Goal: Complete application form

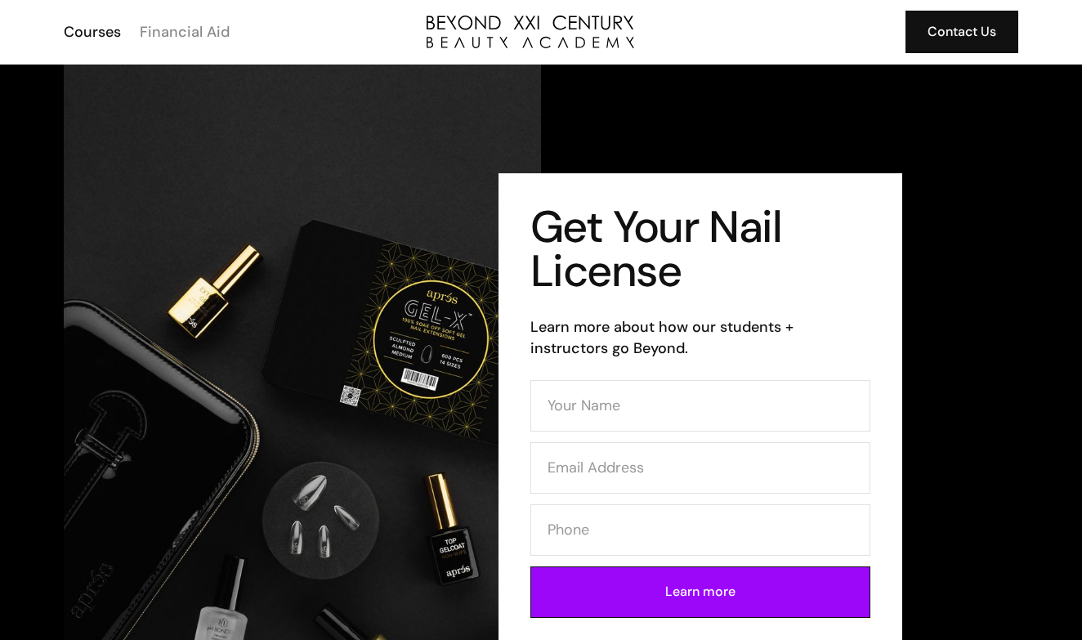
click at [168, 33] on div "Financial Aid" at bounding box center [185, 31] width 90 height 21
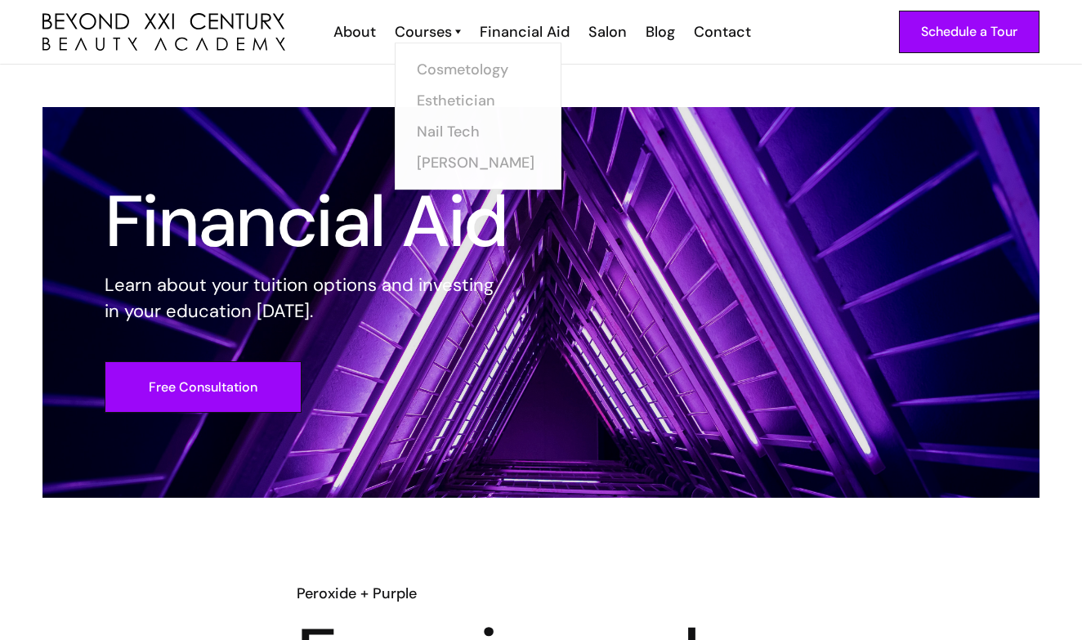
click at [455, 28] on link "Courses" at bounding box center [428, 31] width 66 height 21
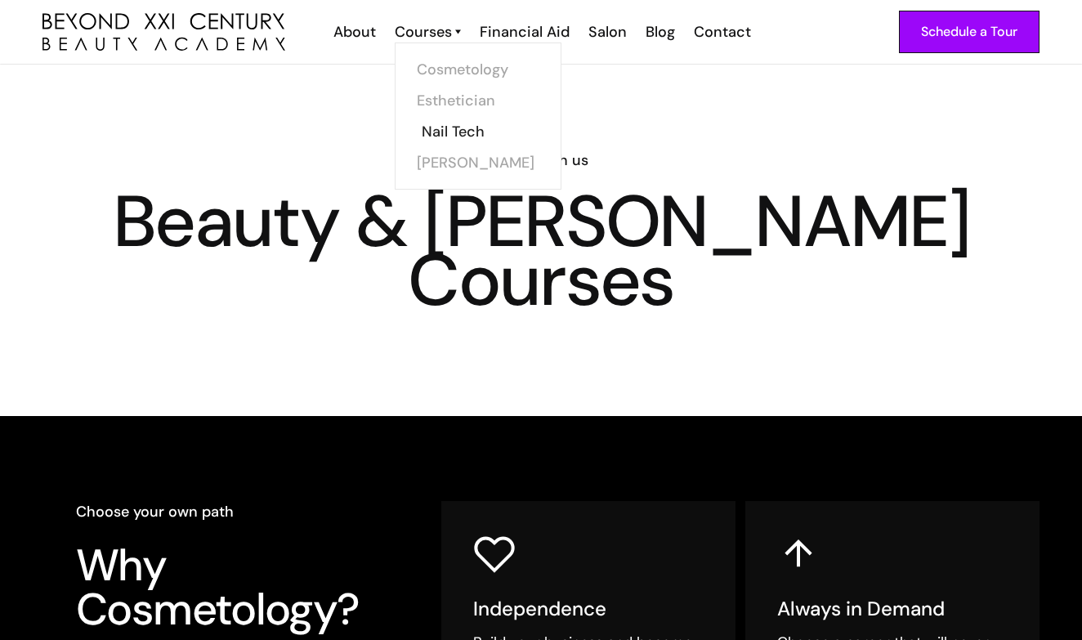
click at [439, 136] on link "Nail Tech" at bounding box center [483, 131] width 123 height 31
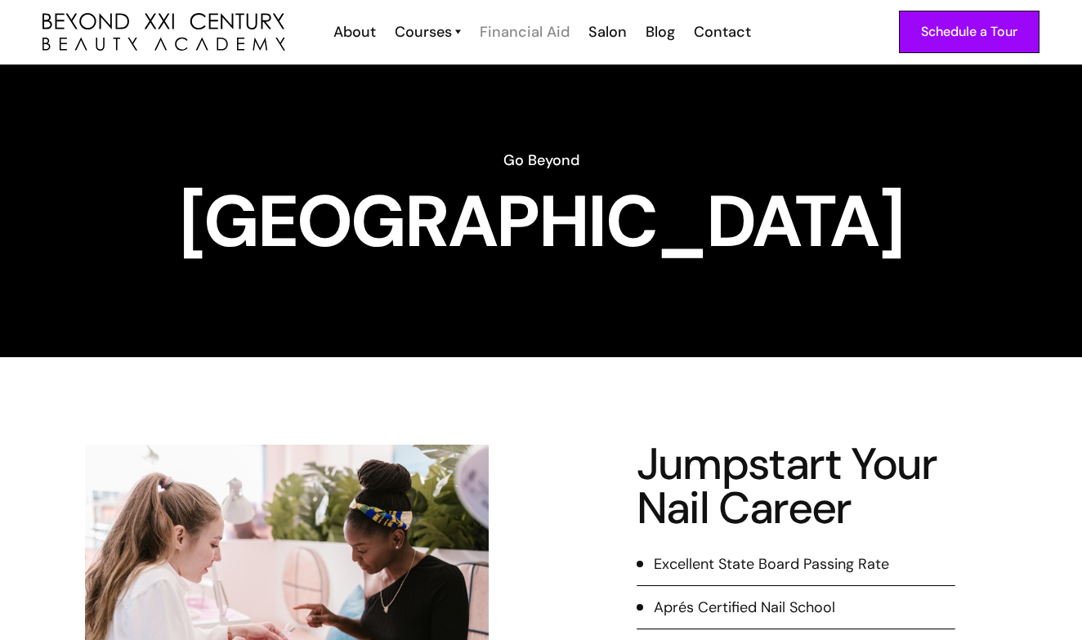
click at [534, 27] on div "Financial Aid" at bounding box center [525, 31] width 90 height 21
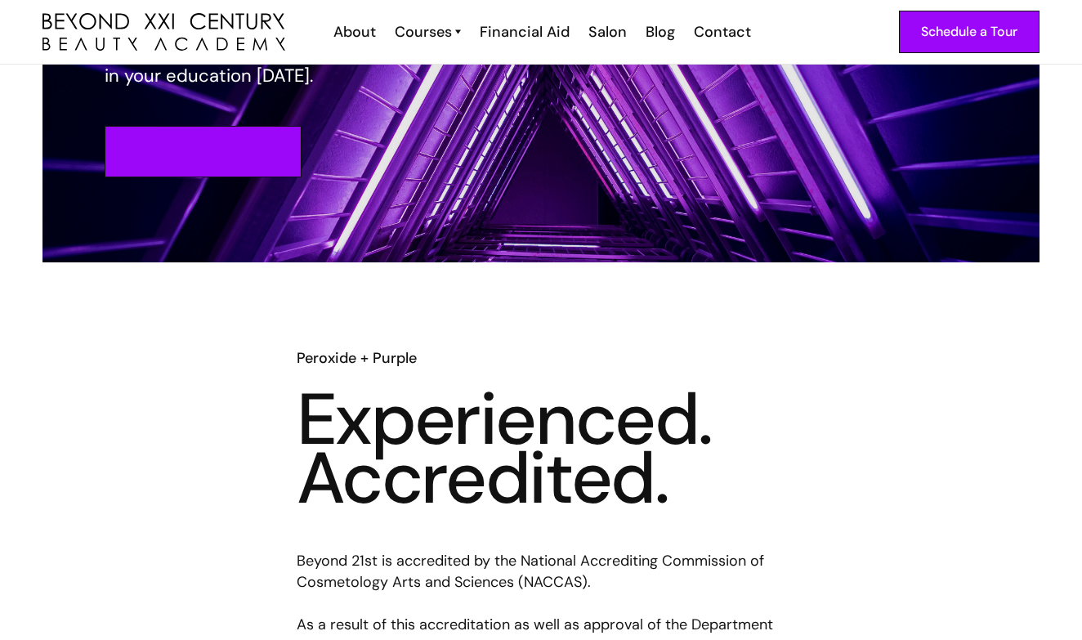
scroll to position [209, 0]
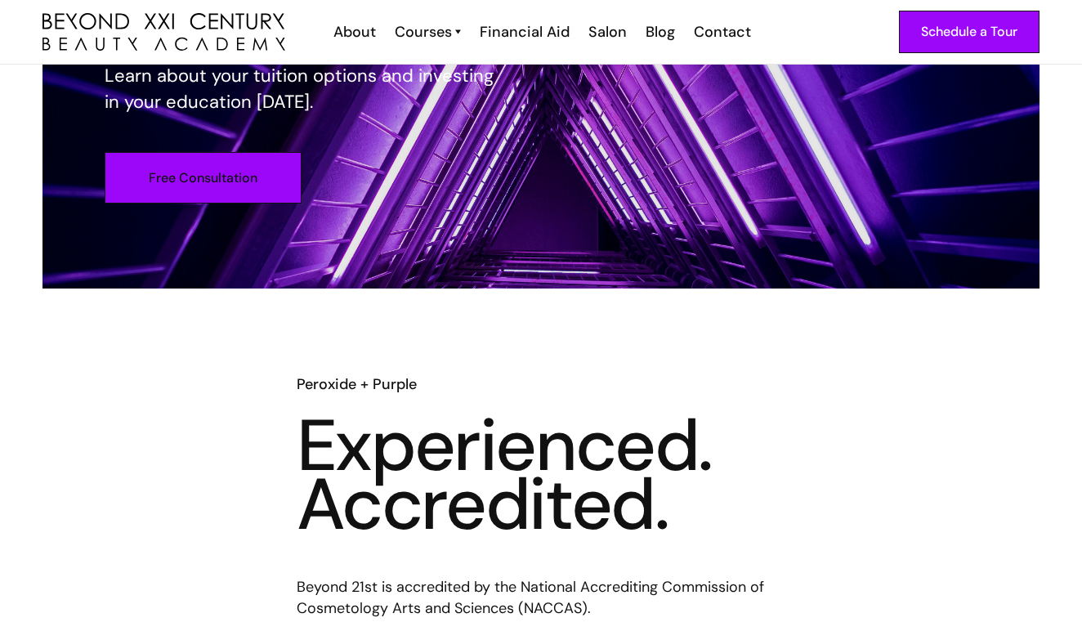
click at [270, 186] on link "Free Consultation" at bounding box center [203, 177] width 197 height 51
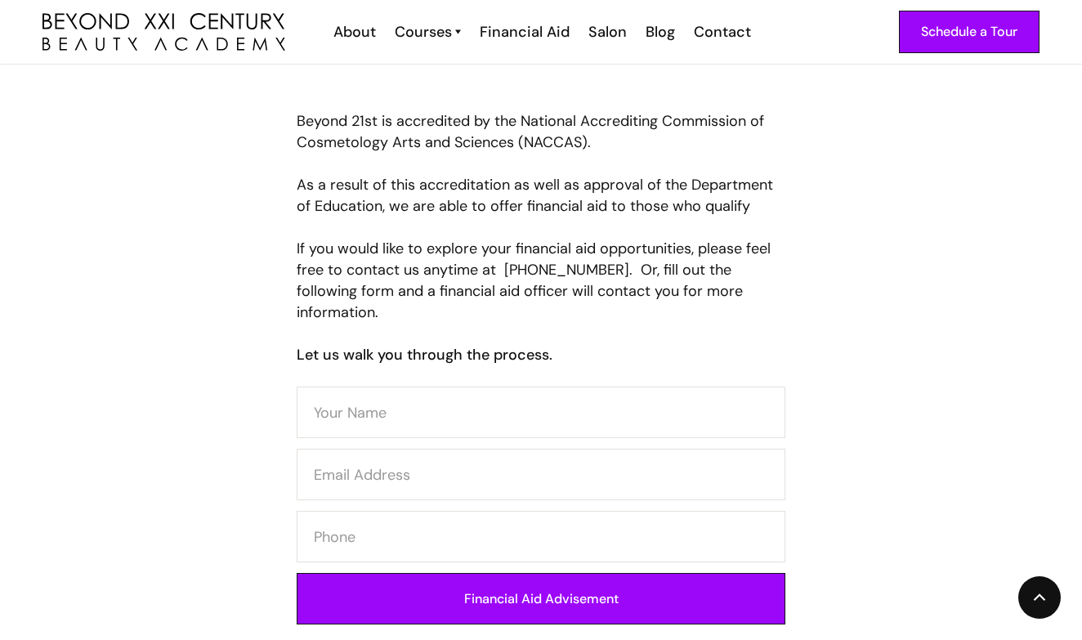
scroll to position [713, 0]
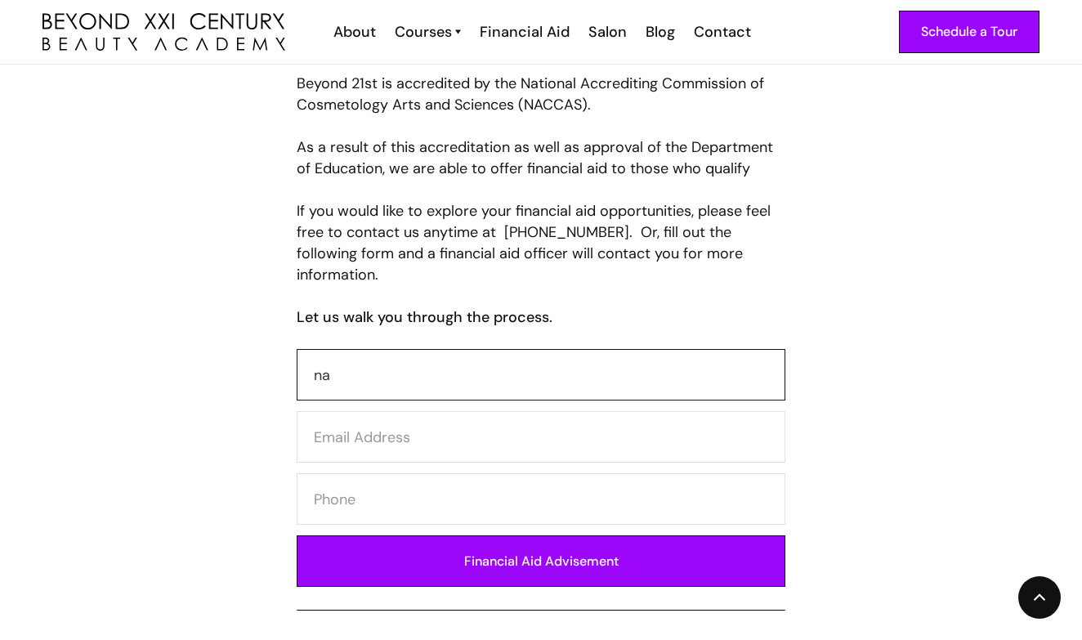
type input "n"
type input "naomi"
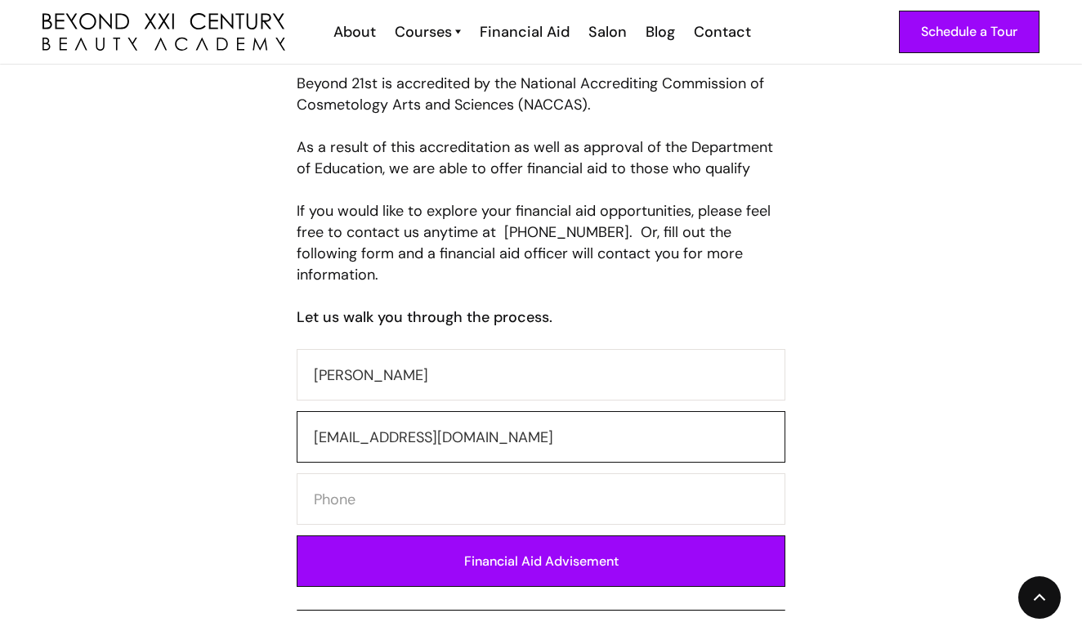
type input "nd22064@gmail.com"
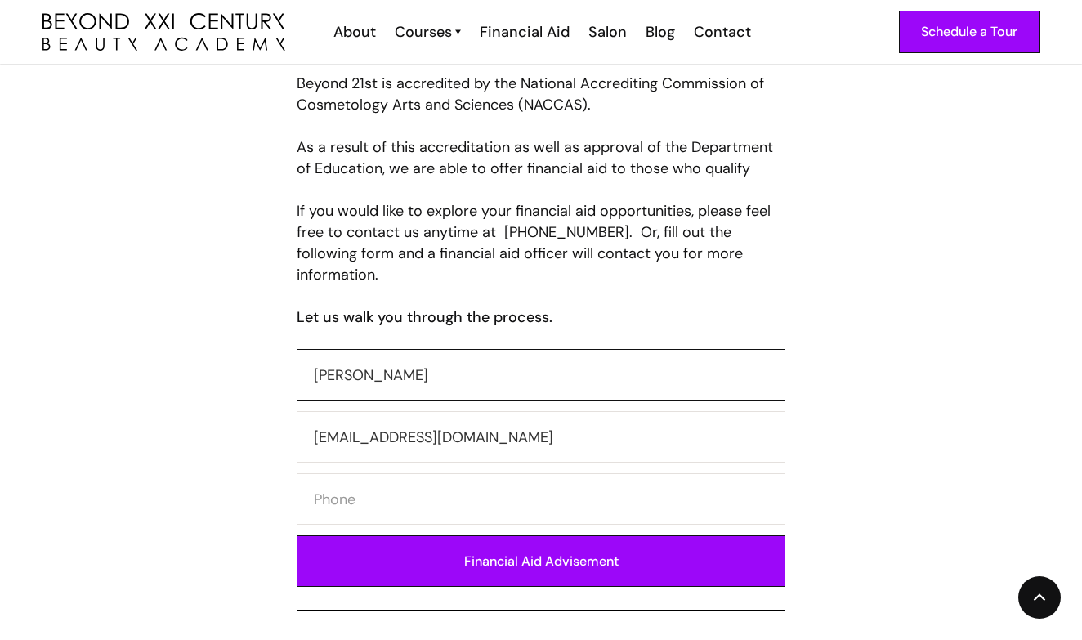
click at [530, 354] on input "naomi" at bounding box center [541, 374] width 489 height 51
type input "Naomi"
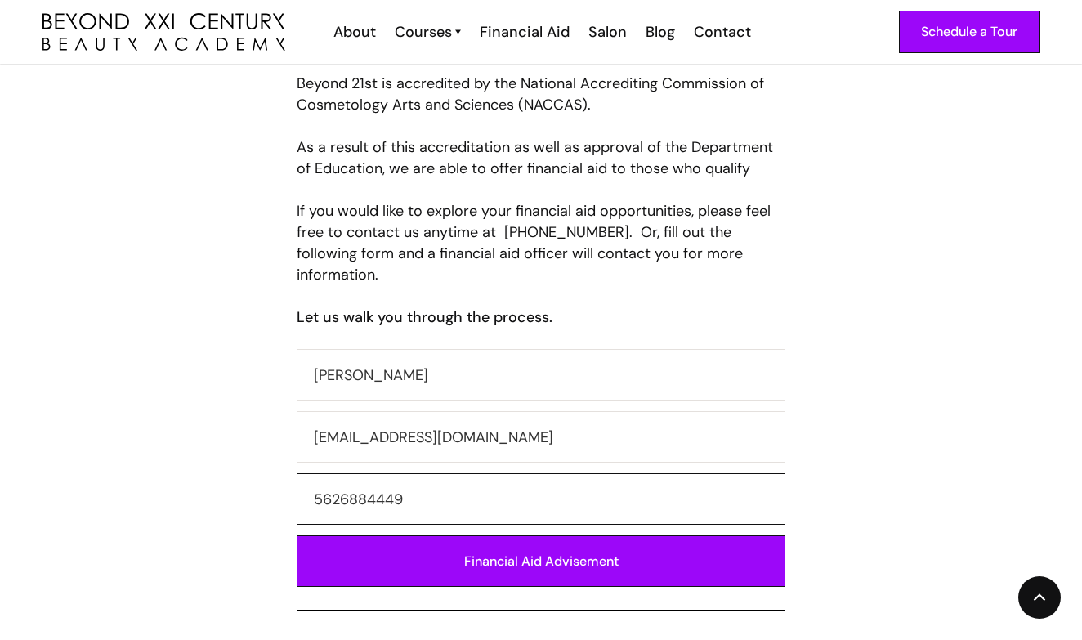
type input "5626884449"
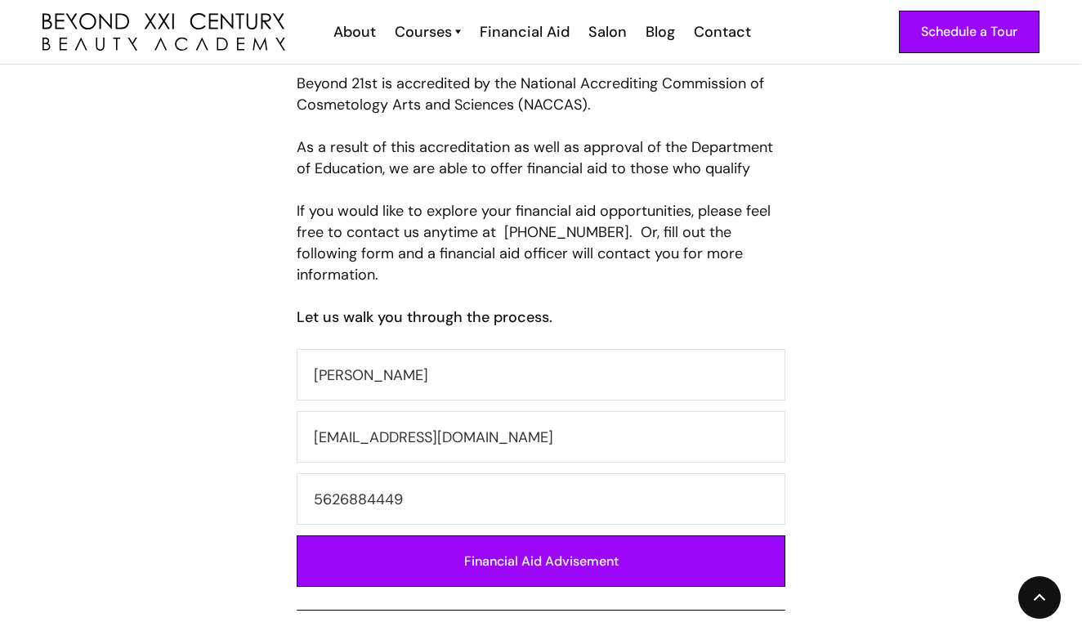
click at [246, 398] on div "Peroxide + Purple Experienced. Accredited. Beyond 21st is accredited by the Nat…" at bounding box center [541, 240] width 1040 height 741
click at [344, 547] on input "Financial Aid Advisement" at bounding box center [541, 560] width 489 height 51
type input "Please wait..."
